Goal: Task Accomplishment & Management: Manage account settings

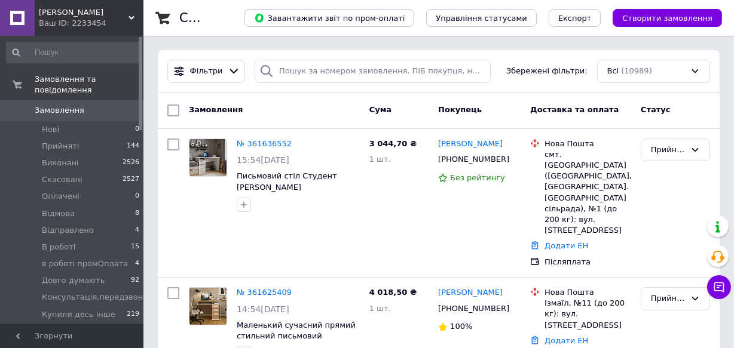
click at [53, 105] on span "Замовлення" at bounding box center [60, 110] width 50 height 11
click at [88, 105] on span "Замовлення" at bounding box center [73, 110] width 76 height 11
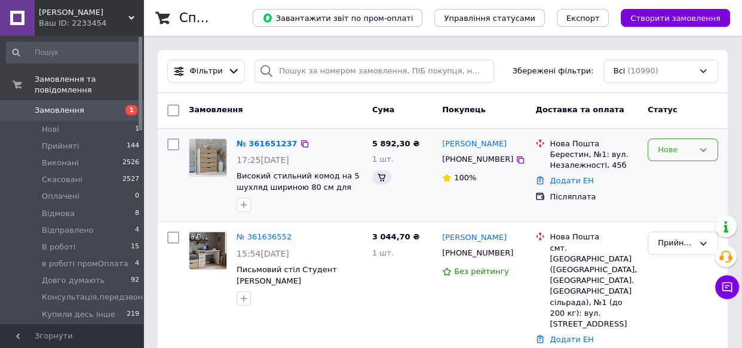
click at [699, 148] on icon at bounding box center [704, 150] width 10 height 10
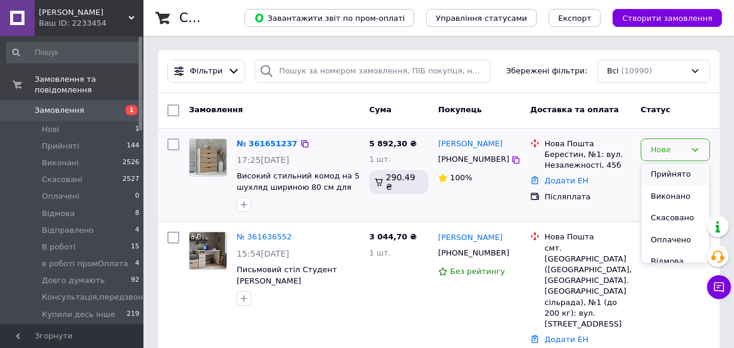
click at [671, 173] on li "Прийнято" at bounding box center [675, 175] width 68 height 22
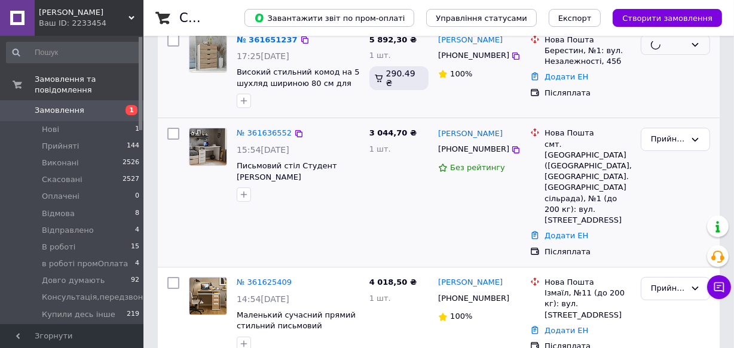
scroll to position [108, 0]
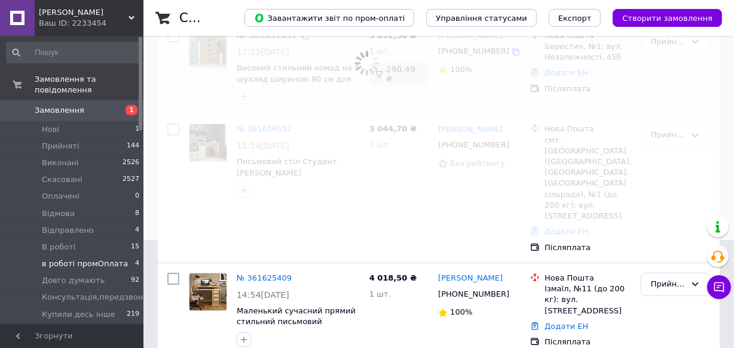
click at [87, 259] on span "в роботі промОплата" at bounding box center [85, 264] width 86 height 11
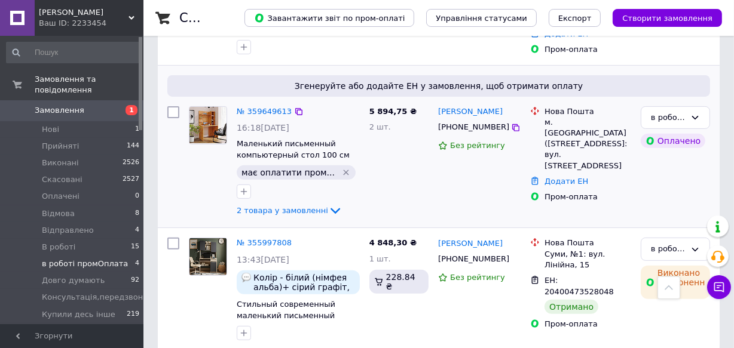
scroll to position [400, 0]
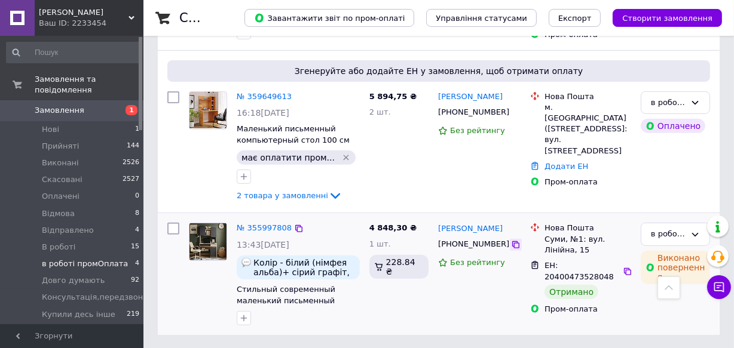
click at [512, 242] on icon at bounding box center [515, 244] width 7 height 7
click at [685, 232] on div "в роботі промОплата" at bounding box center [668, 234] width 35 height 13
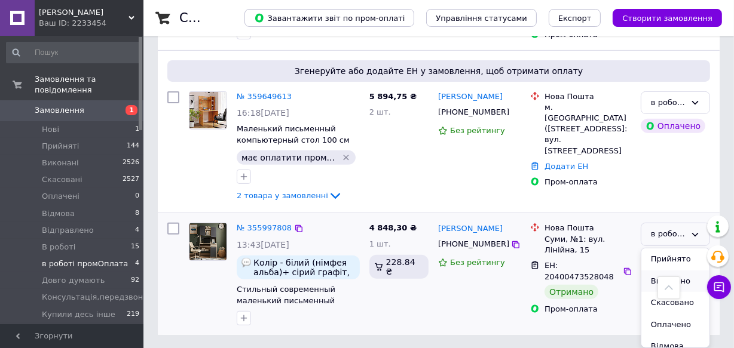
click at [654, 278] on li "Виконано" at bounding box center [675, 282] width 68 height 22
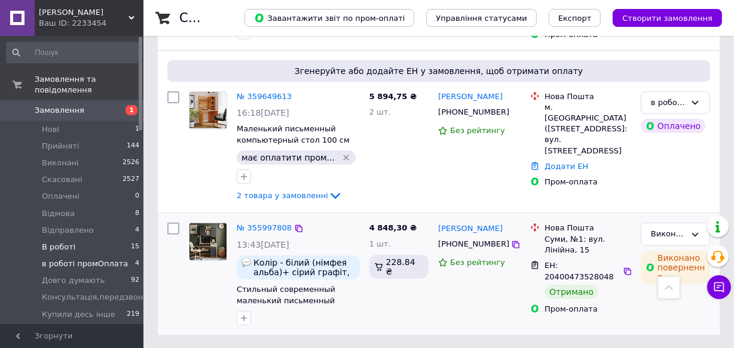
click at [56, 242] on span "В роботі" at bounding box center [58, 247] width 33 height 11
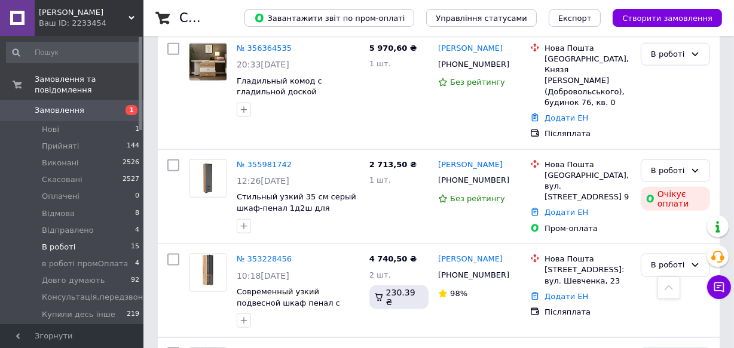
scroll to position [1345, 0]
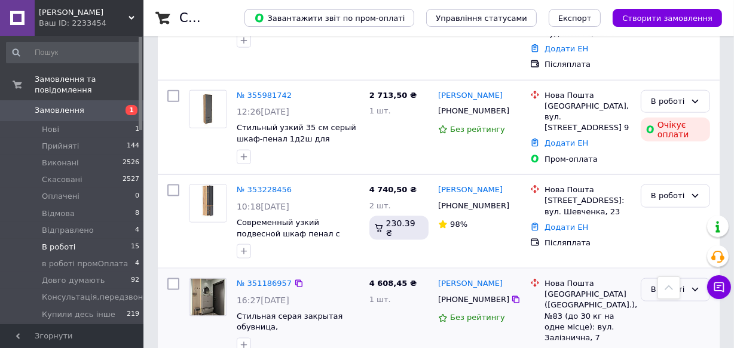
click at [685, 284] on div "В роботі" at bounding box center [668, 290] width 35 height 13
click at [648, 326] on li "Виконано" at bounding box center [675, 337] width 68 height 22
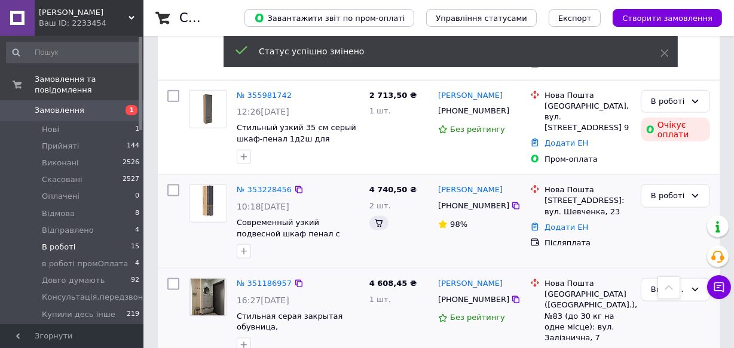
scroll to position [1333, 0]
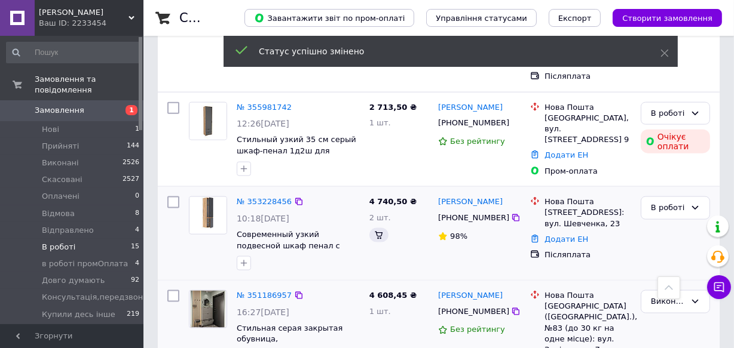
click at [691, 192] on div "В роботі" at bounding box center [675, 234] width 79 height 84
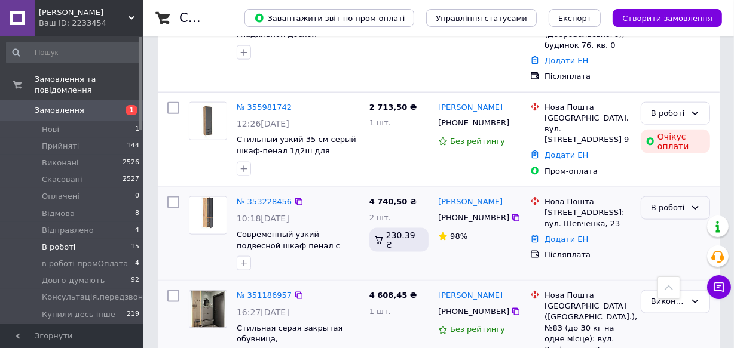
click at [687, 197] on div "В роботі" at bounding box center [675, 208] width 69 height 23
click at [656, 244] on li "Виконано" at bounding box center [675, 255] width 68 height 22
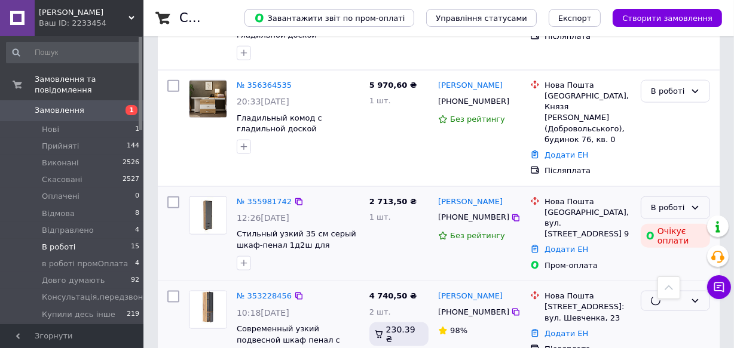
scroll to position [1225, 0]
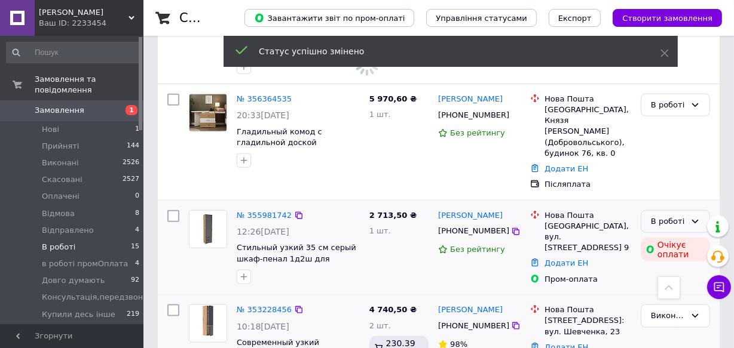
click at [694, 217] on icon at bounding box center [695, 222] width 10 height 10
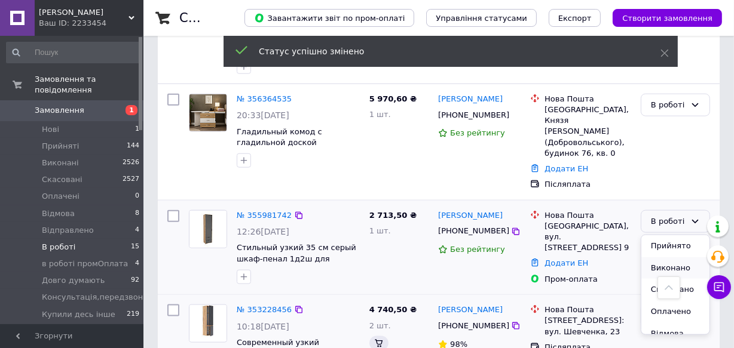
click at [675, 258] on li "Виконано" at bounding box center [675, 269] width 68 height 22
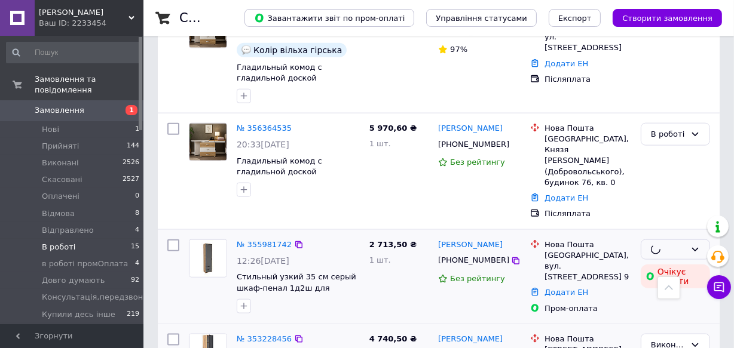
scroll to position [1116, 0]
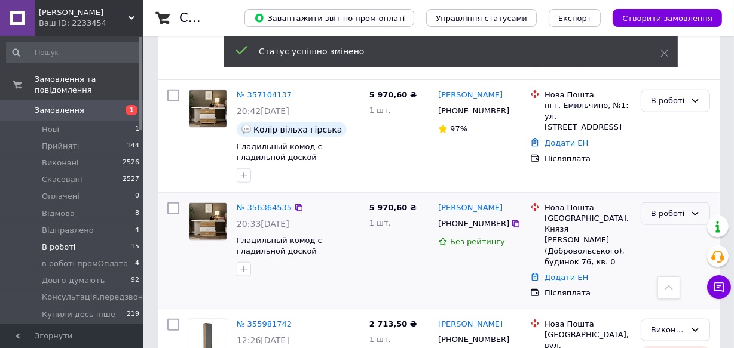
click at [691, 209] on icon at bounding box center [695, 214] width 10 height 10
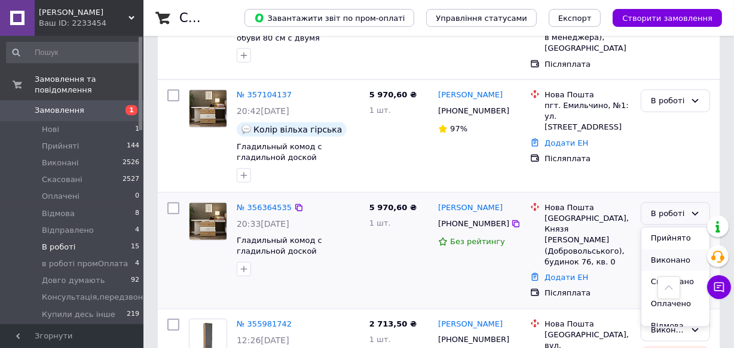
click at [660, 250] on li "Виконано" at bounding box center [675, 261] width 68 height 22
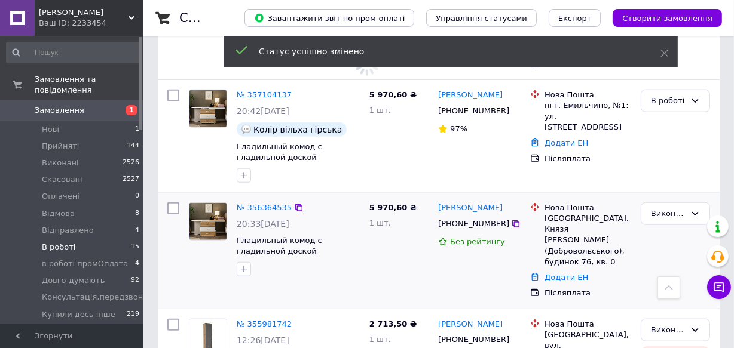
scroll to position [1062, 0]
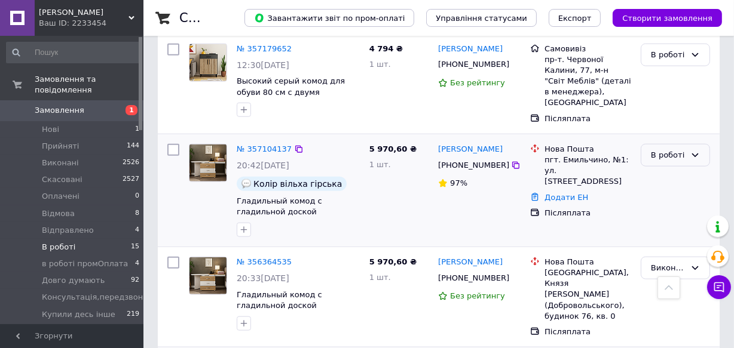
click at [696, 154] on icon at bounding box center [695, 156] width 7 height 4
click at [663, 191] on li "Виконано" at bounding box center [675, 202] width 68 height 22
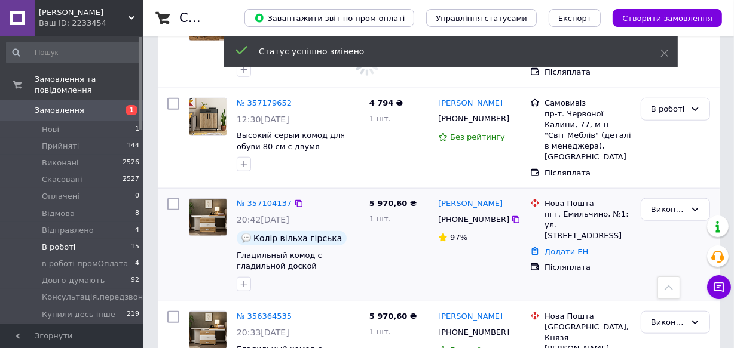
scroll to position [953, 0]
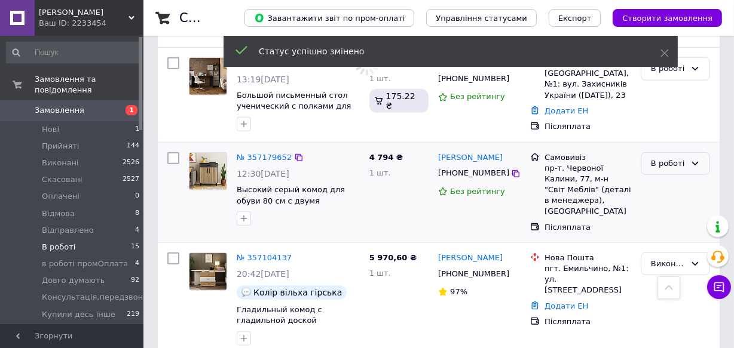
click at [693, 159] on icon at bounding box center [695, 164] width 10 height 10
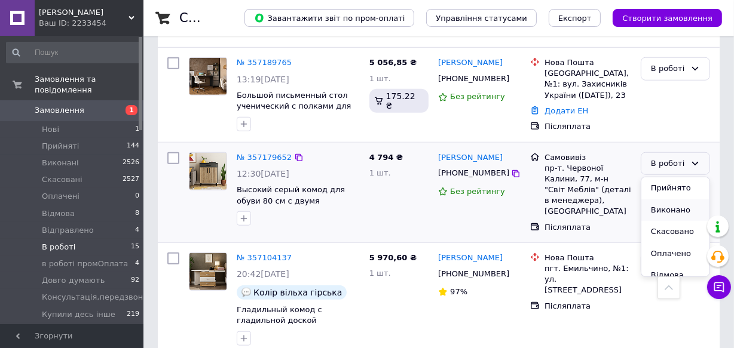
click at [663, 200] on li "Виконано" at bounding box center [675, 211] width 68 height 22
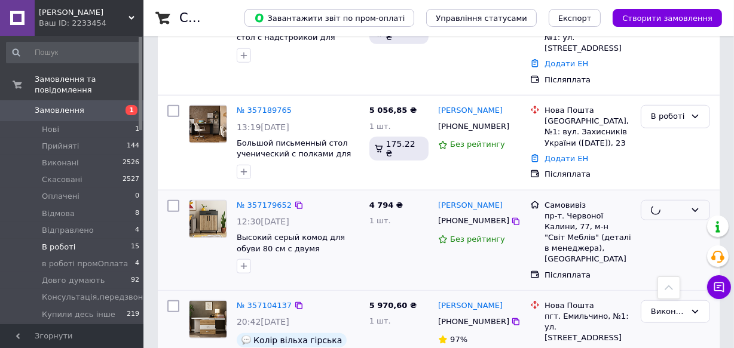
scroll to position [844, 0]
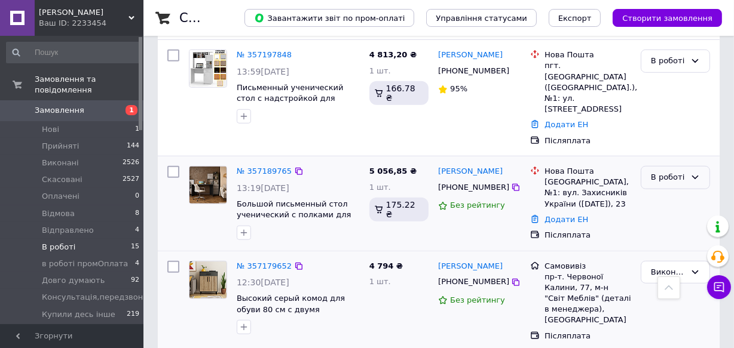
click at [693, 176] on icon at bounding box center [695, 178] width 7 height 4
click at [654, 213] on li "Виконано" at bounding box center [675, 224] width 68 height 22
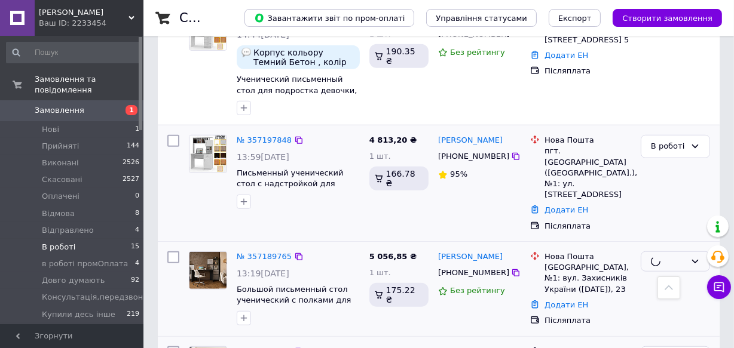
scroll to position [736, 0]
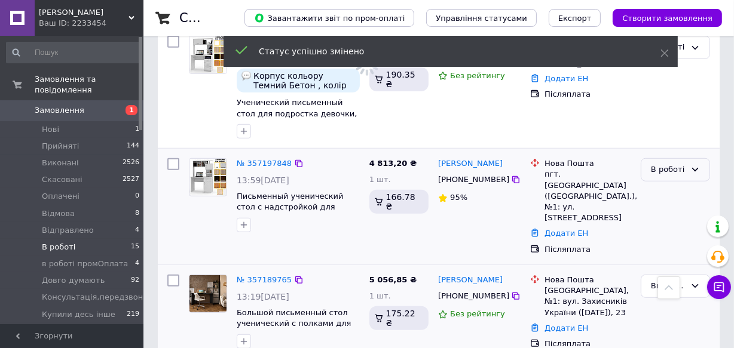
click at [696, 165] on icon at bounding box center [695, 170] width 10 height 10
click at [663, 206] on li "Виконано" at bounding box center [675, 217] width 68 height 22
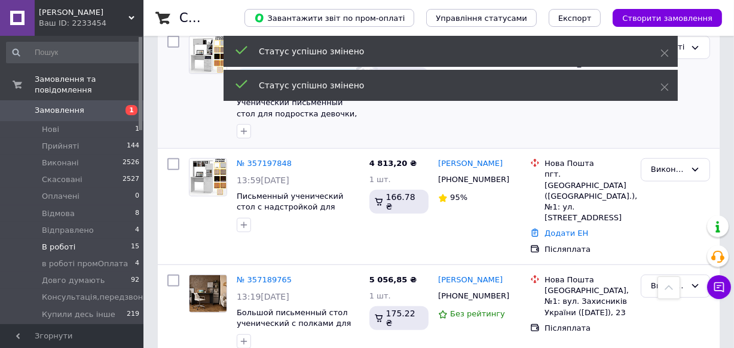
scroll to position [627, 0]
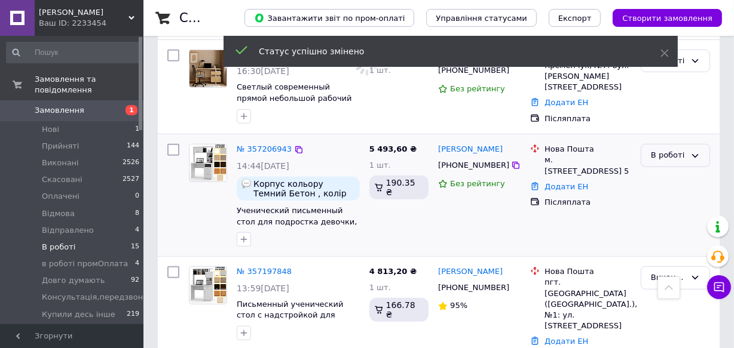
click at [693, 154] on icon at bounding box center [695, 156] width 7 height 4
click at [668, 191] on li "Виконано" at bounding box center [675, 202] width 68 height 22
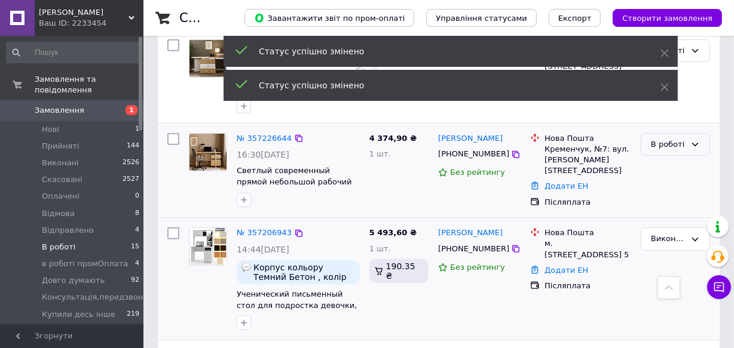
scroll to position [519, 0]
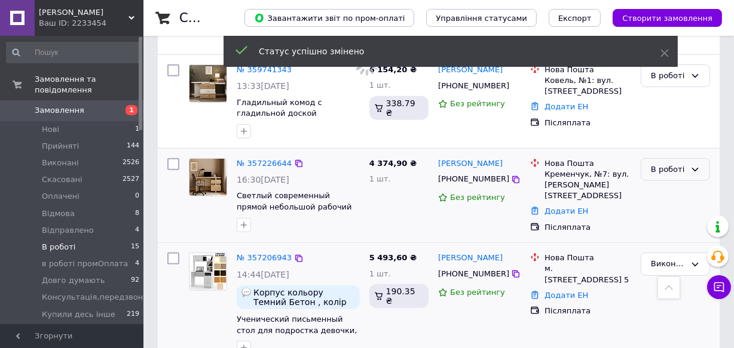
click at [682, 164] on div "В роботі" at bounding box center [668, 170] width 35 height 13
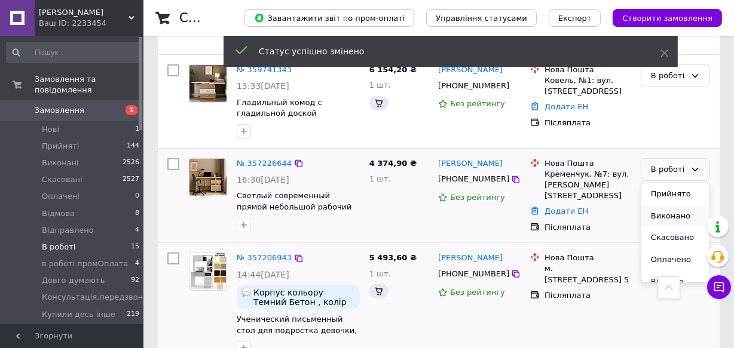
click at [657, 206] on li "Виконано" at bounding box center [675, 217] width 68 height 22
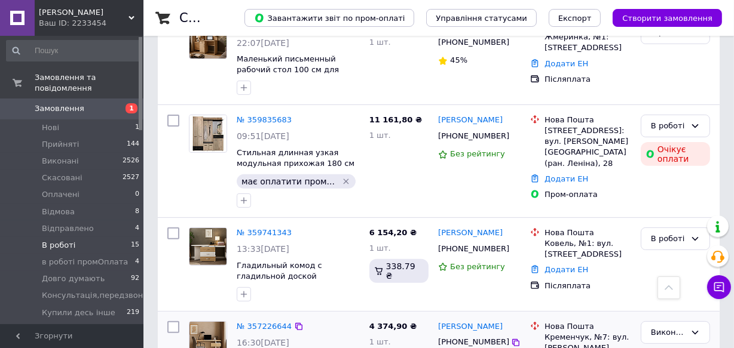
scroll to position [0, 0]
